Goal: Task Accomplishment & Management: Complete application form

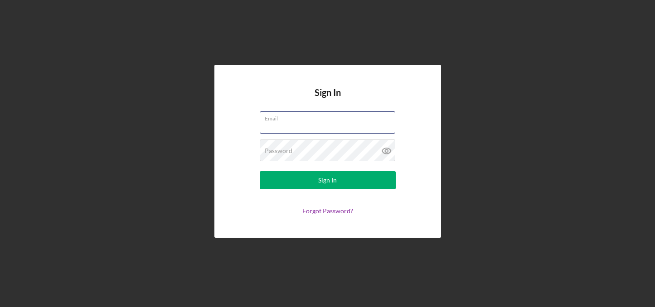
type input "[EMAIL_ADDRESS][DOMAIN_NAME]"
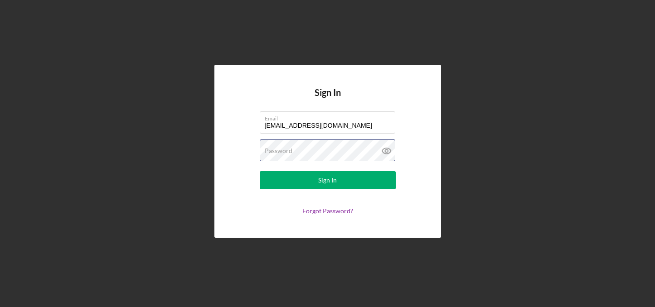
click at [327, 180] on button "Sign In" at bounding box center [328, 180] width 136 height 18
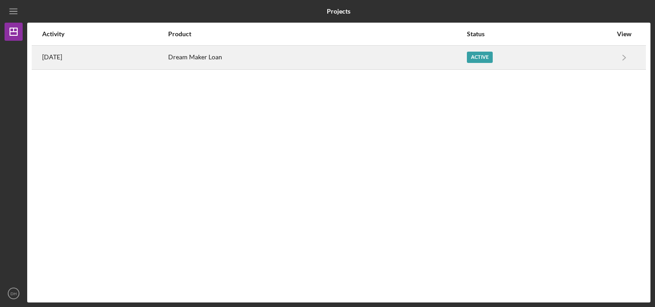
click at [362, 58] on div "Dream Maker Loan" at bounding box center [317, 57] width 298 height 23
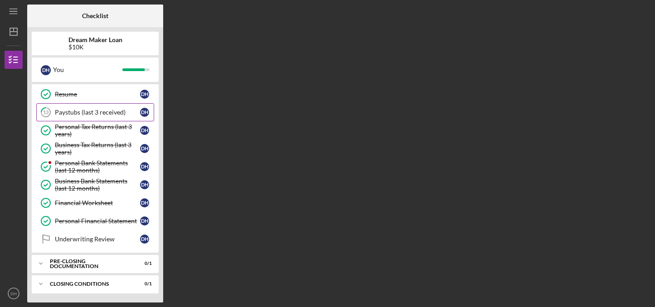
scroll to position [56, 0]
click at [92, 165] on div "Personal Bank Statements (last 12 months)" at bounding box center [97, 167] width 85 height 15
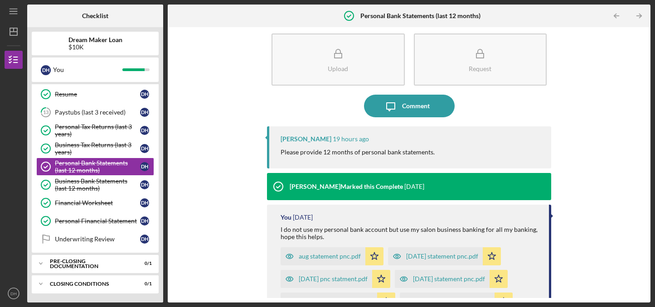
scroll to position [15, 0]
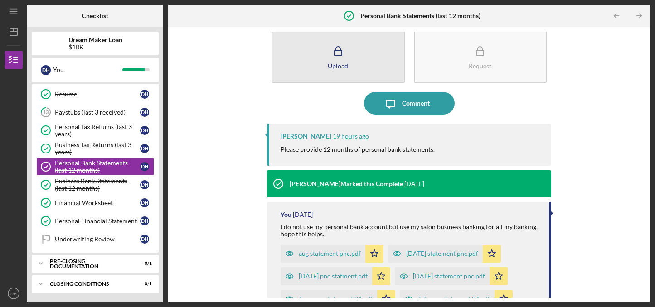
click at [322, 58] on button "Upload" at bounding box center [338, 57] width 133 height 52
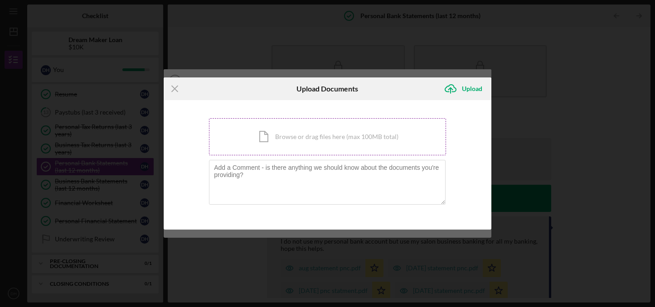
click at [368, 135] on div "Icon/Document Browse or drag files here (max 100MB total) Tap to choose files o…" at bounding box center [327, 136] width 237 height 37
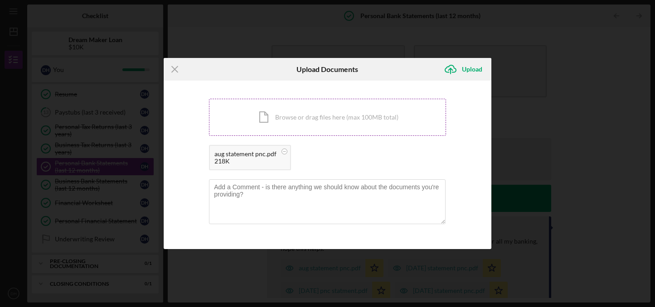
click at [355, 112] on div "Icon/Document Browse or drag files here (max 100MB total) Tap to choose files o…" at bounding box center [327, 117] width 237 height 37
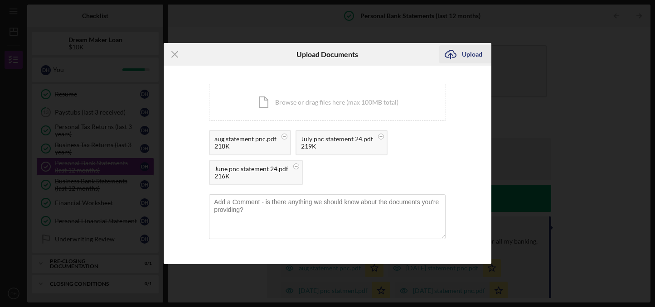
click at [469, 57] on div "Upload" at bounding box center [472, 54] width 20 height 18
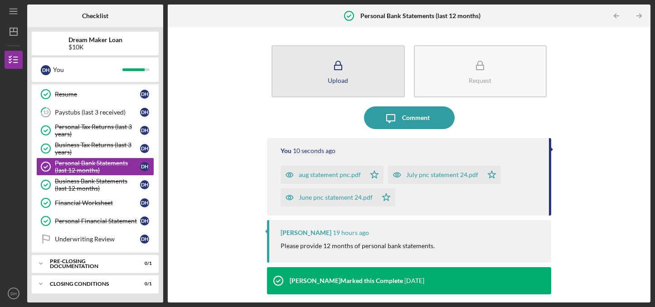
click at [340, 72] on icon "button" at bounding box center [338, 65] width 23 height 23
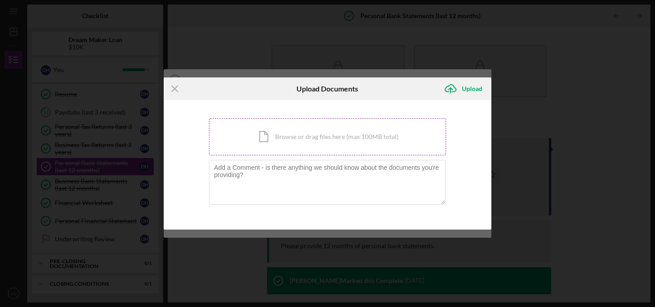
click at [311, 134] on div "Icon/Document Browse or drag files here (max 100MB total) Tap to choose files o…" at bounding box center [327, 136] width 237 height 37
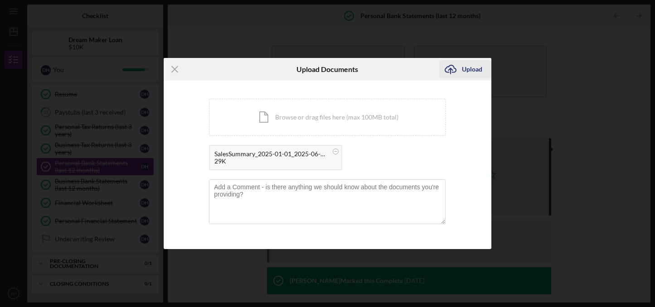
click at [471, 68] on div "Upload" at bounding box center [472, 69] width 20 height 18
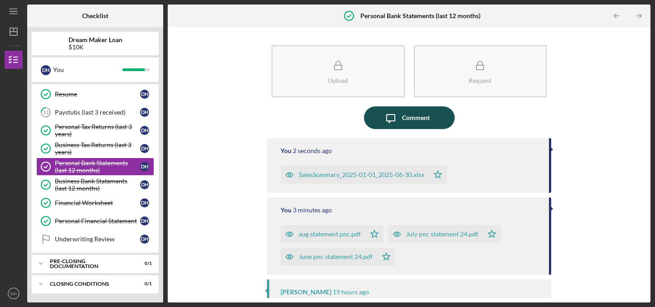
click at [405, 116] on div "Comment" at bounding box center [416, 118] width 28 height 23
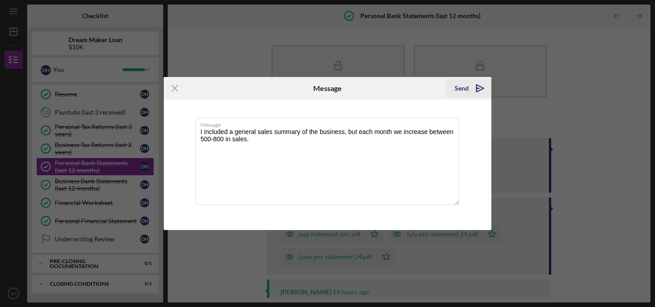
type textarea "I included a general sales summary of the business, but each month we increase …"
click at [474, 94] on icon "Icon/icon-invite-send" at bounding box center [480, 88] width 23 height 23
